Goal: Find contact information: Find contact information

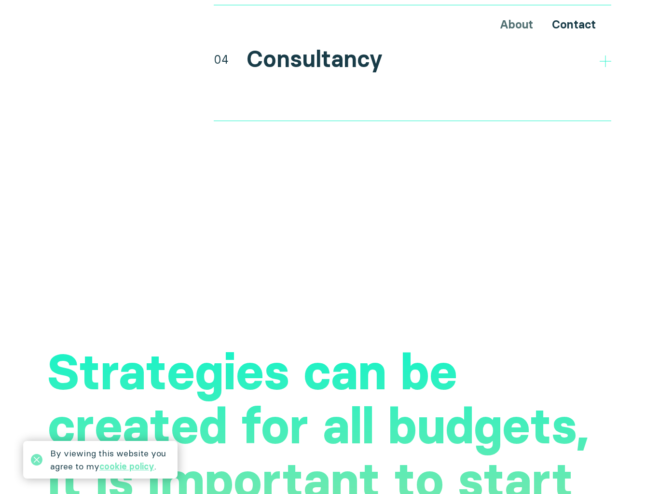
scroll to position [2178, 0]
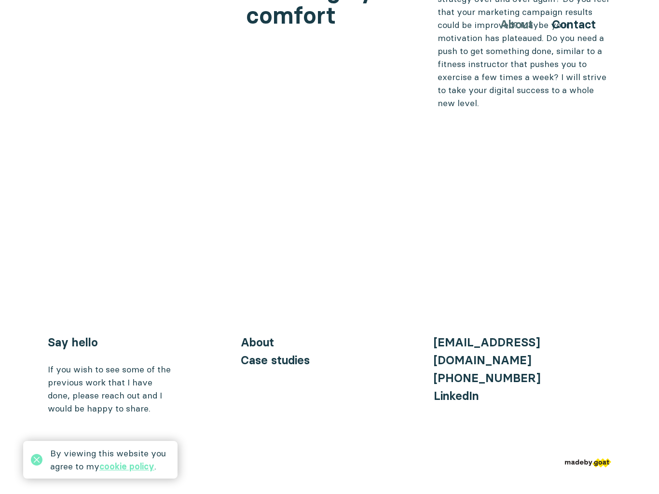
scroll to position [4048, 0]
click at [594, 458] on img at bounding box center [588, 462] width 46 height 9
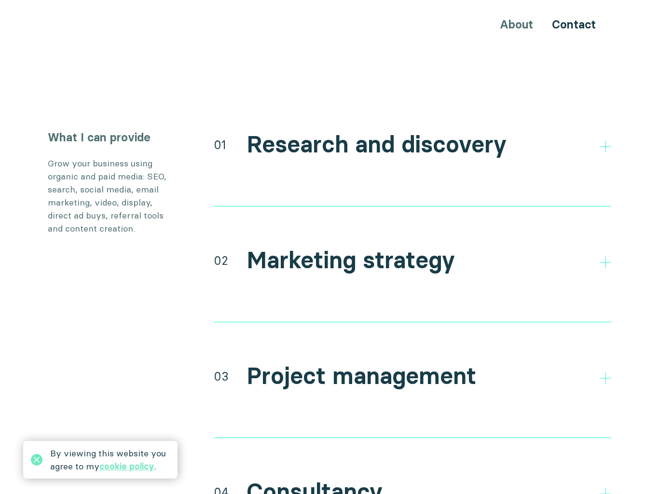
scroll to position [1751, 0]
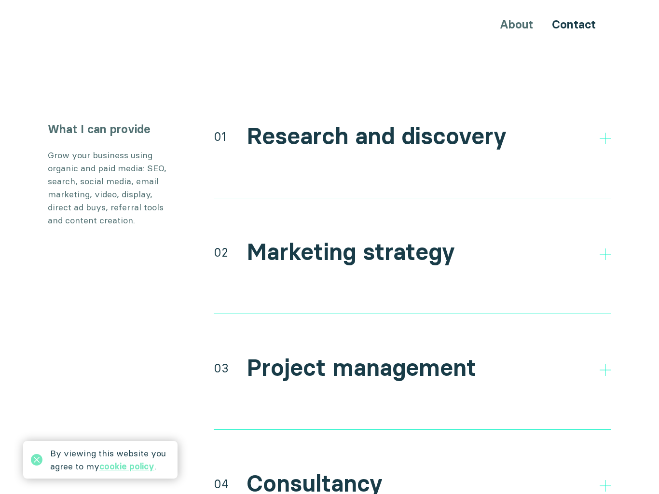
click at [416, 129] on h2 "Research and discovery" at bounding box center [377, 137] width 260 height 28
click at [439, 125] on h2 "Research and discovery" at bounding box center [377, 137] width 260 height 28
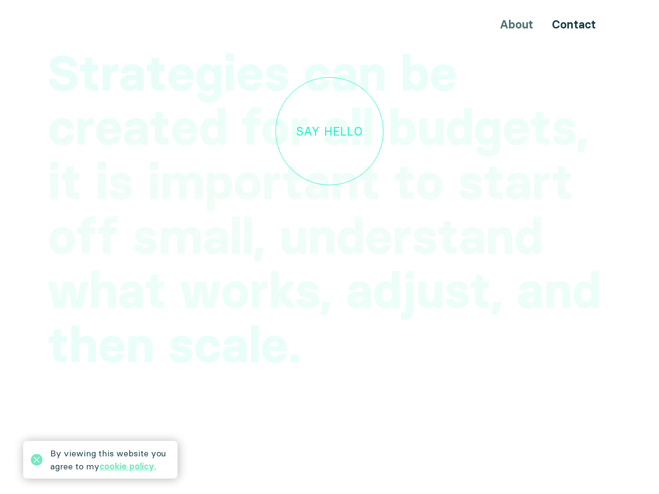
scroll to position [2961, 0]
click at [347, 145] on link "Say hello" at bounding box center [330, 147] width 108 height 108
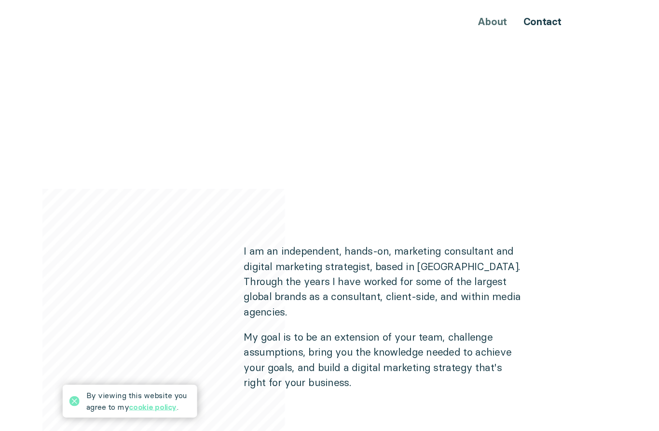
scroll to position [0, 0]
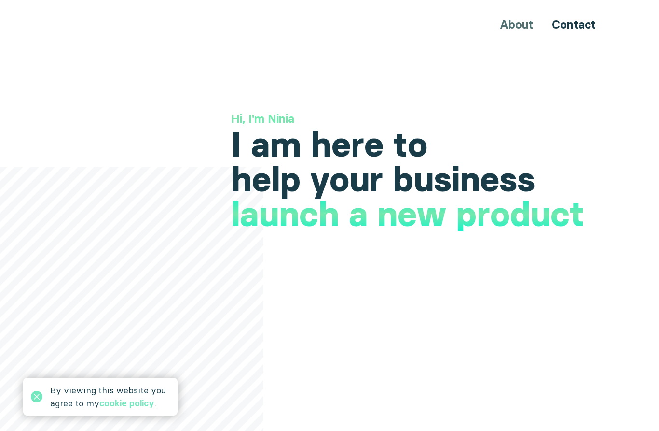
click at [32, 395] on icon at bounding box center [37, 396] width 12 height 12
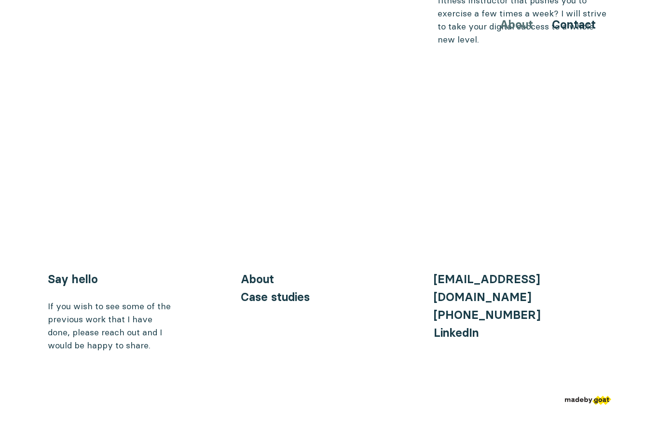
scroll to position [4005, 0]
click at [251, 298] on link "Case studies" at bounding box center [275, 297] width 69 height 14
click at [290, 297] on link "Case studies" at bounding box center [275, 297] width 69 height 14
click at [292, 290] on link "Case studies" at bounding box center [275, 297] width 69 height 14
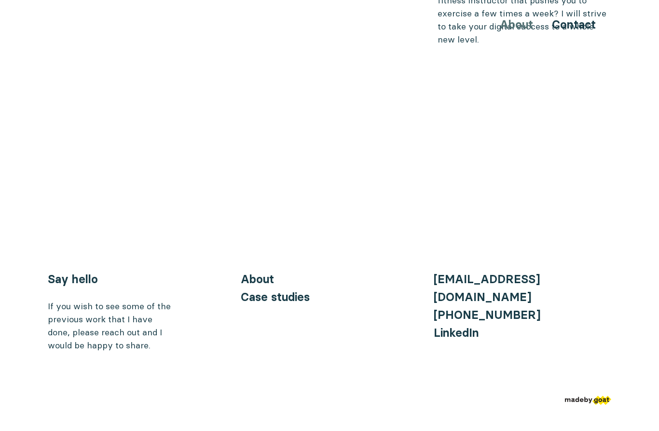
click at [290, 290] on link "Case studies" at bounding box center [275, 297] width 69 height 14
click at [268, 272] on link "About" at bounding box center [257, 279] width 33 height 14
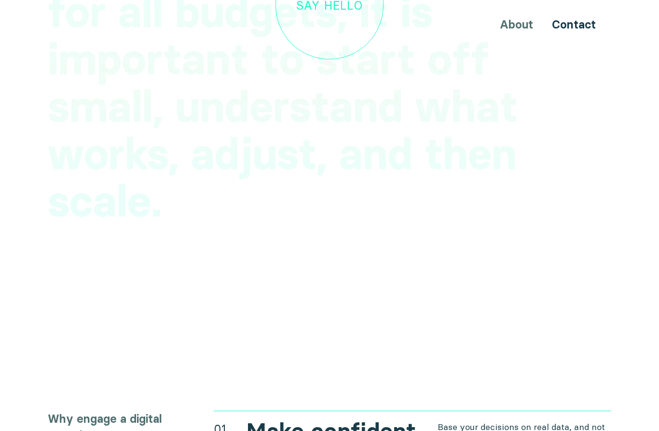
scroll to position [3018, 0]
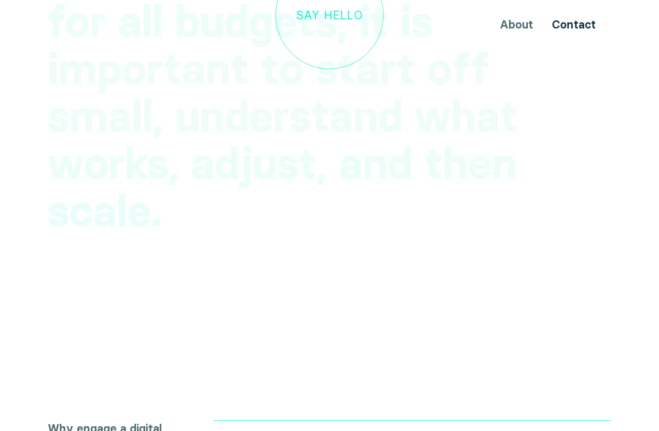
click at [583, 23] on link "Contact" at bounding box center [574, 24] width 44 height 14
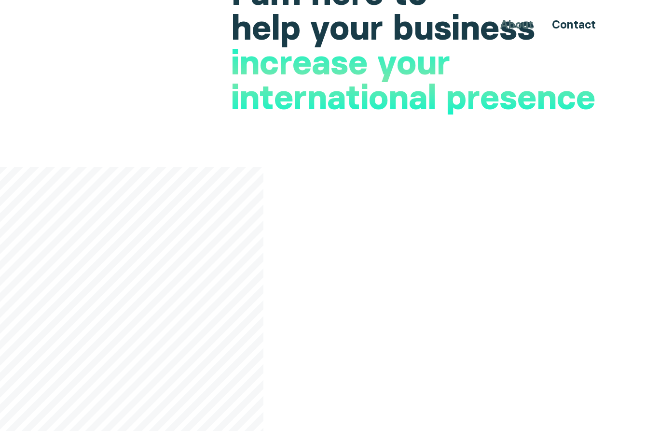
scroll to position [0, 0]
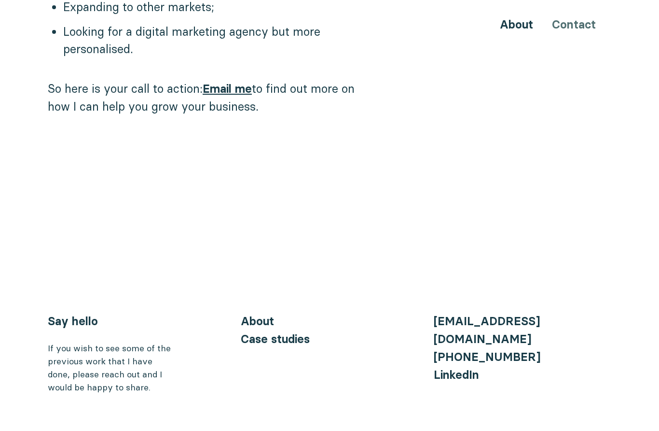
scroll to position [1002, 0]
click at [58, 342] on div "If you wish to see some of the previous work that I have done, please reach out…" at bounding box center [110, 368] width 125 height 52
click at [231, 338] on div "Say hello If you wish to see some of the previous work that I have done, please…" at bounding box center [330, 353] width 564 height 82
click at [249, 332] on link "Case studies" at bounding box center [275, 339] width 69 height 14
click at [247, 332] on link "Case studies" at bounding box center [275, 339] width 69 height 14
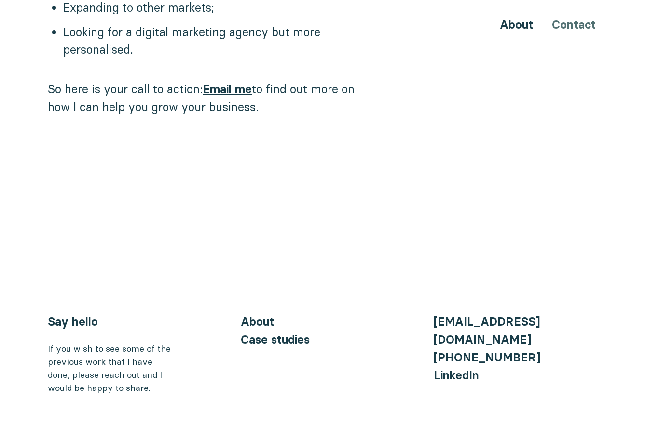
click at [453, 368] on link "LinkedIn" at bounding box center [456, 375] width 45 height 14
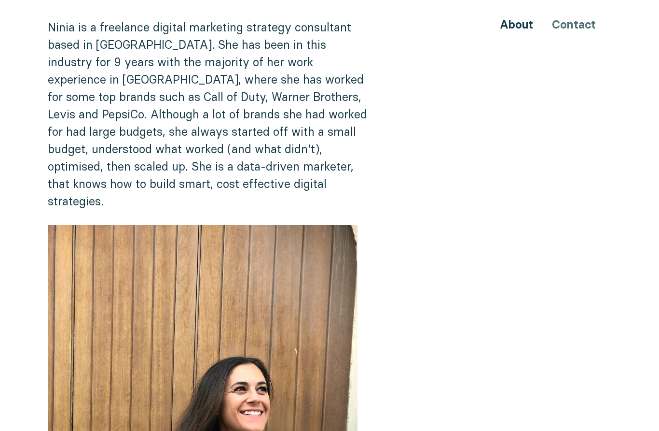
scroll to position [0, 0]
